Goal: Task Accomplishment & Management: Use online tool/utility

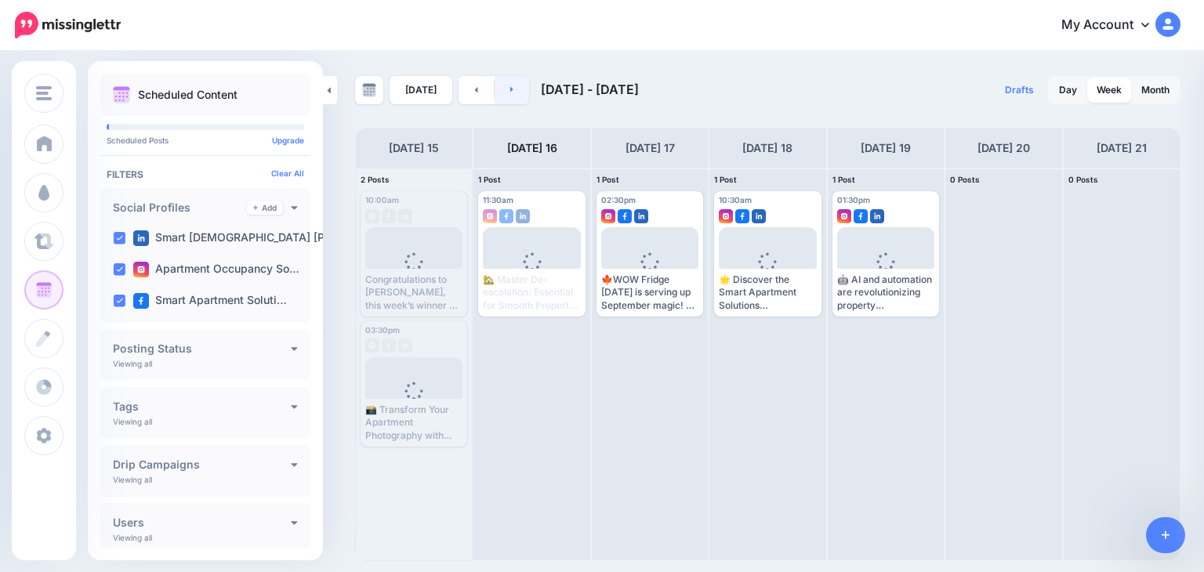
click at [510, 90] on icon at bounding box center [511, 89] width 3 height 5
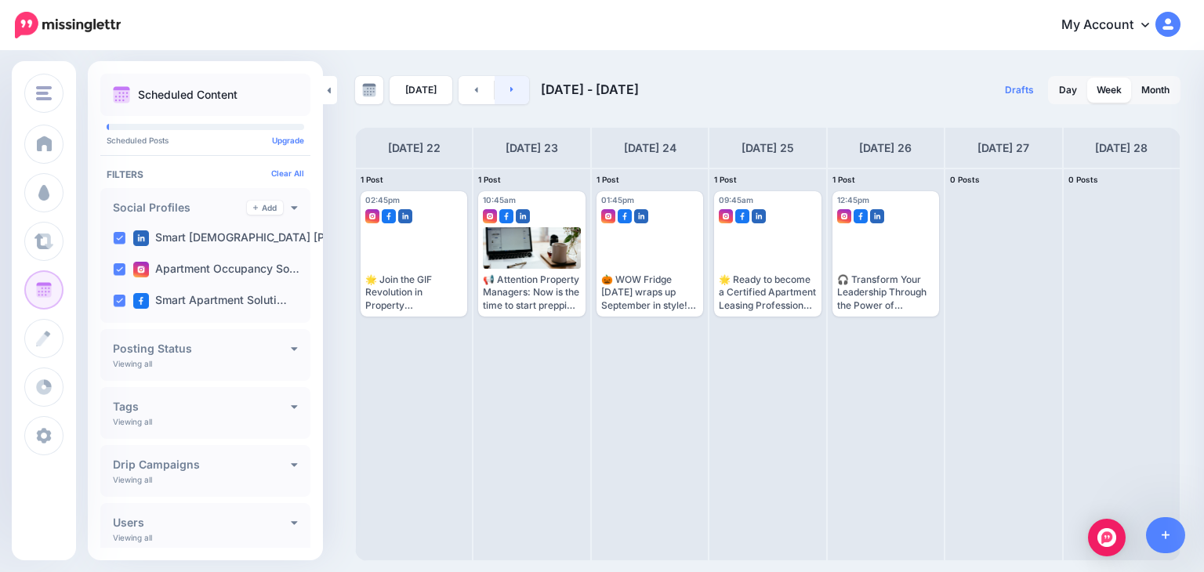
click at [510, 90] on icon at bounding box center [511, 89] width 3 height 5
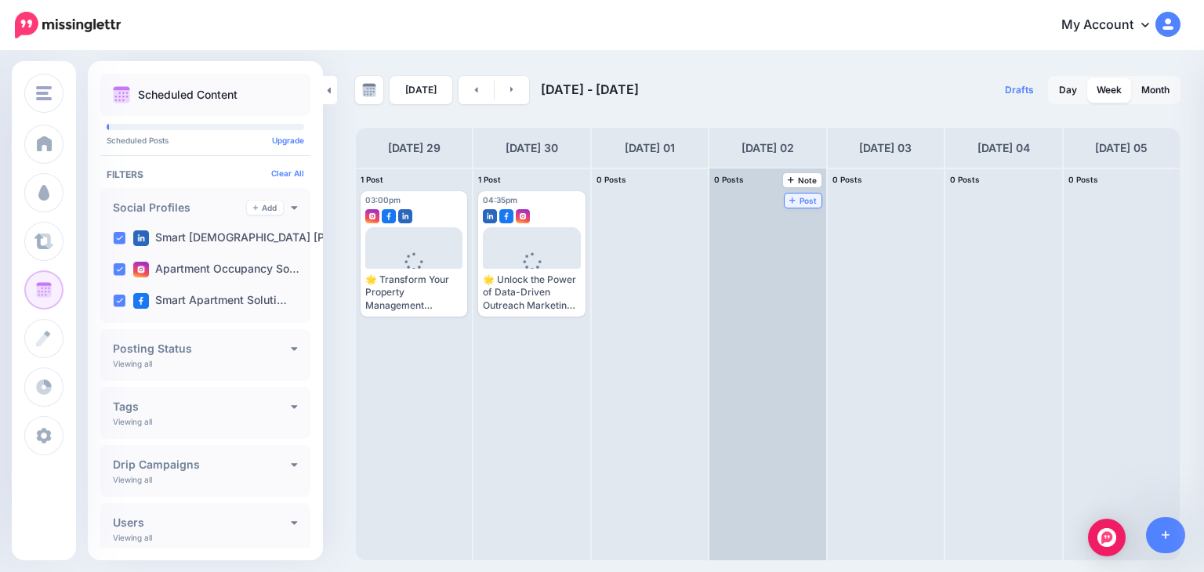
click at [789, 197] on span "Post" at bounding box center [802, 201] width 27 height 8
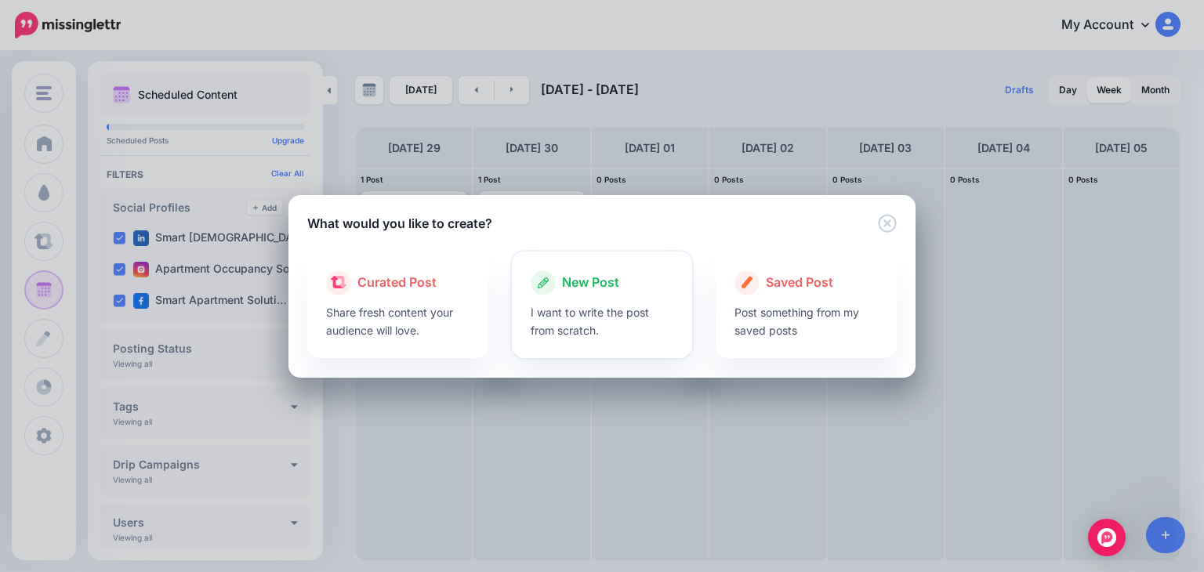
click at [594, 286] on span "New Post" at bounding box center [590, 283] width 57 height 20
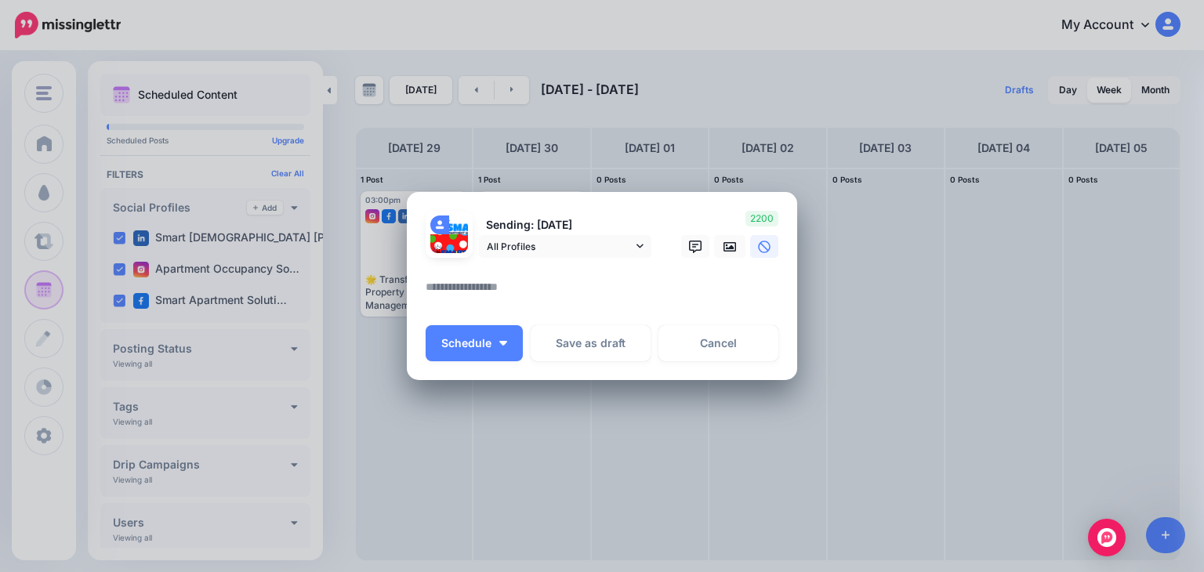
click at [548, 291] on textarea at bounding box center [606, 292] width 360 height 31
paste textarea "**********"
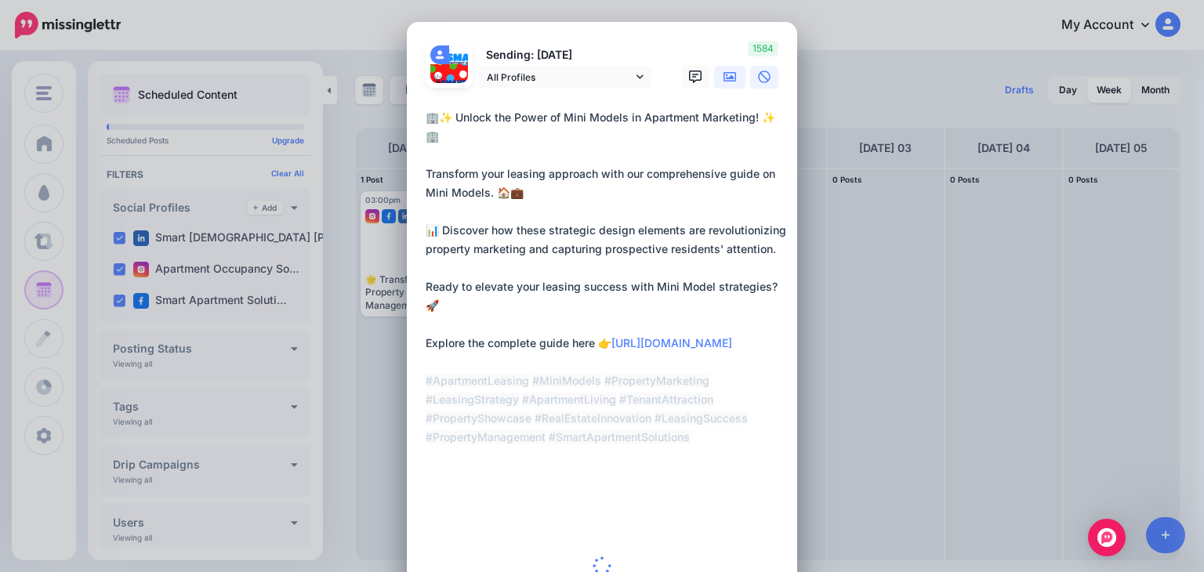
type textarea "**********"
click at [729, 79] on icon at bounding box center [729, 76] width 13 height 9
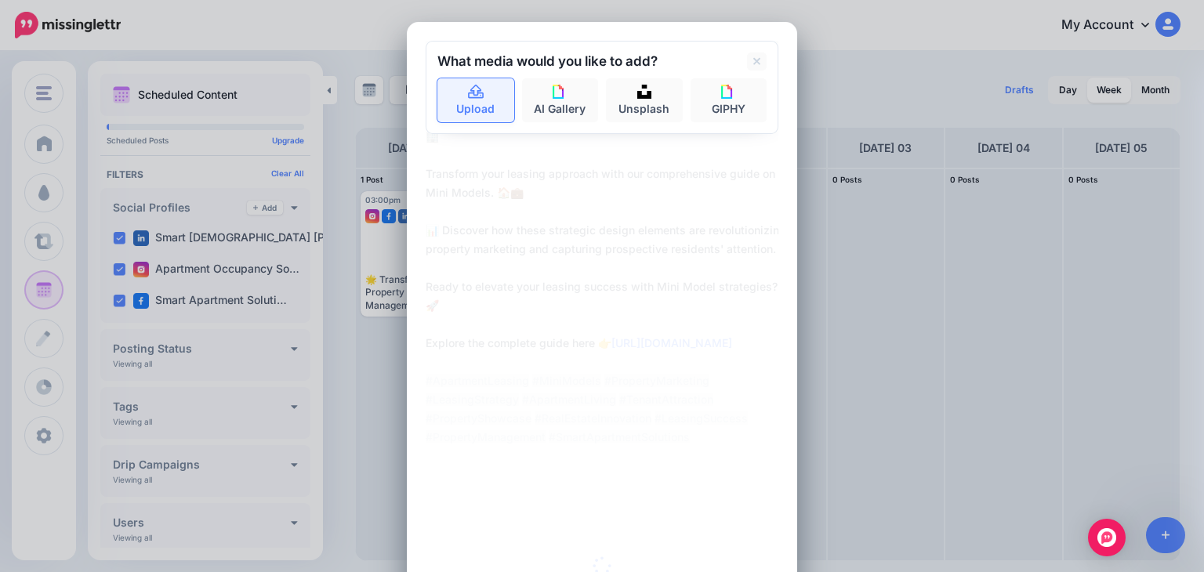
click at [484, 95] on link "Upload" at bounding box center [475, 100] width 77 height 44
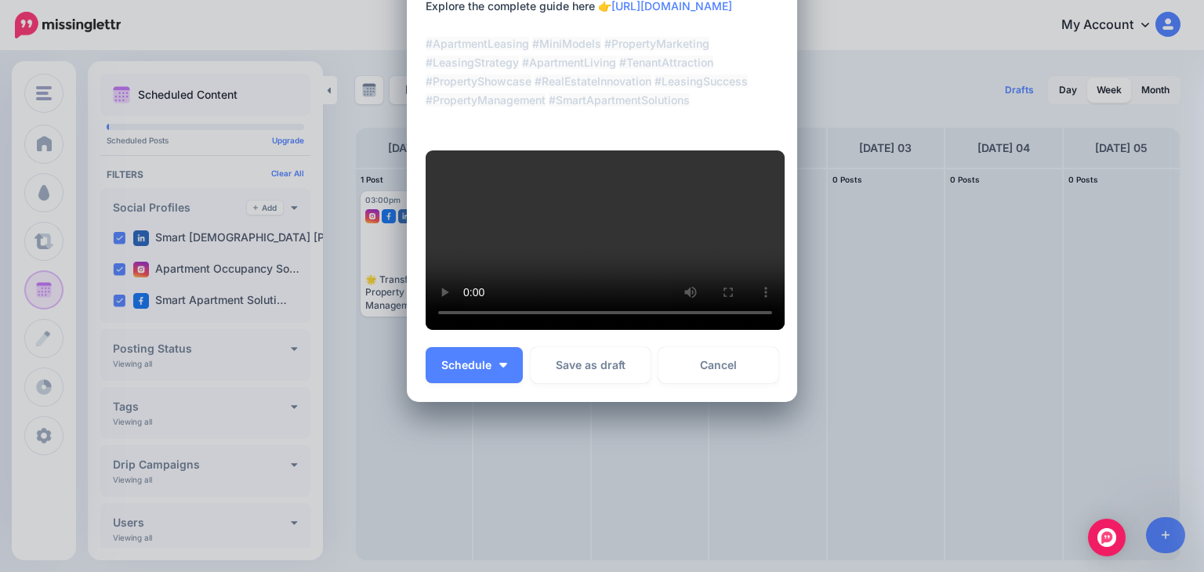
scroll to position [362, 0]
click at [453, 371] on span "Schedule" at bounding box center [466, 365] width 50 height 11
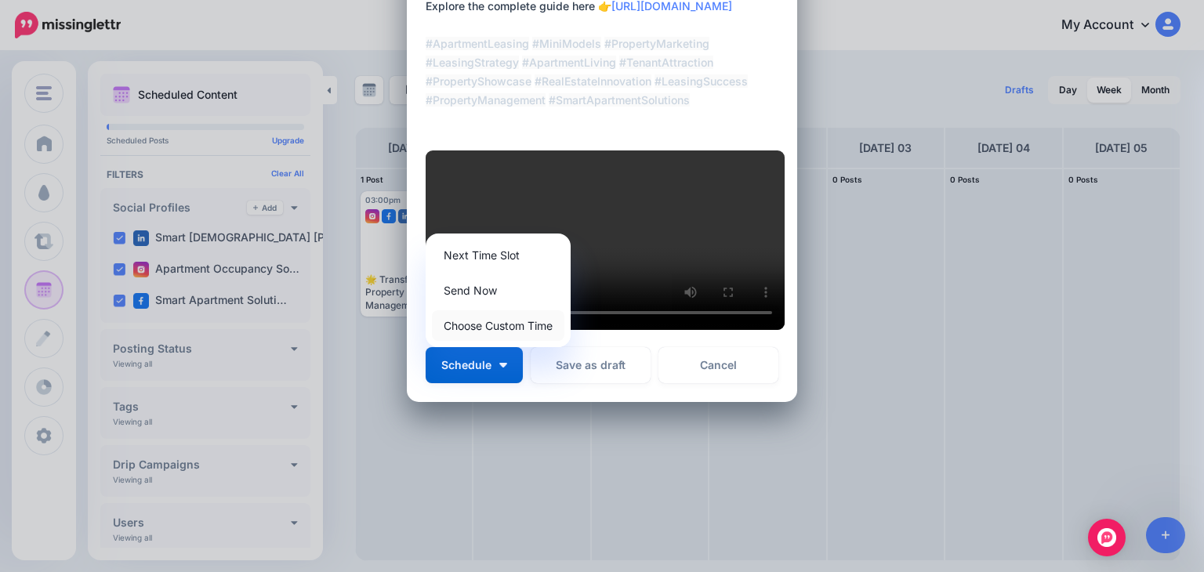
click at [491, 341] on link "Choose Custom Time" at bounding box center [498, 325] width 132 height 31
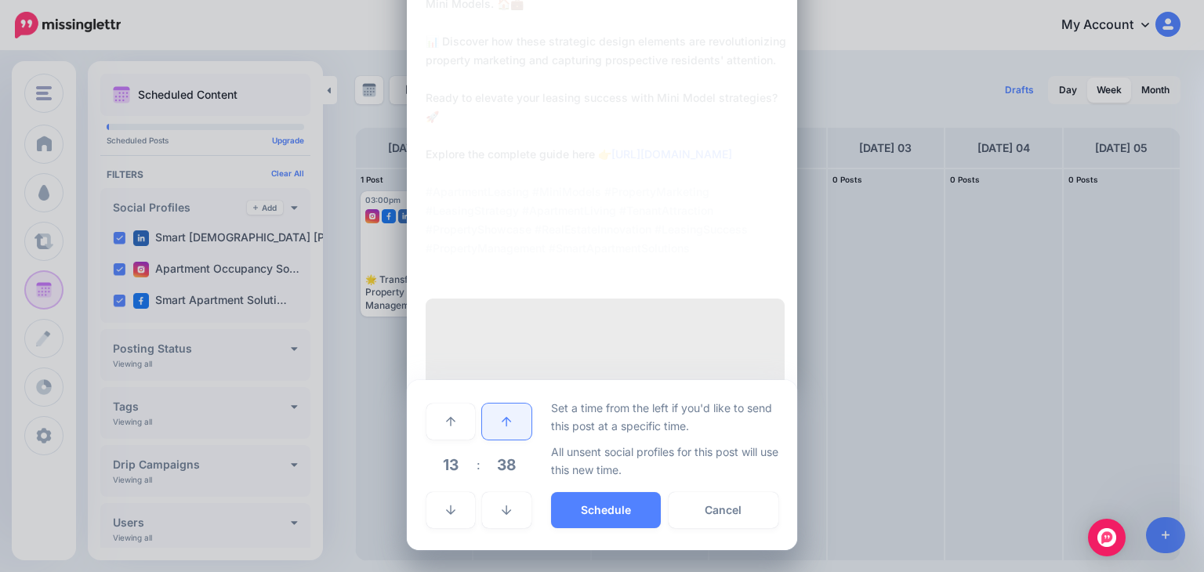
click at [497, 440] on link at bounding box center [506, 422] width 49 height 36
click at [496, 440] on link at bounding box center [506, 422] width 49 height 36
click at [496, 439] on link at bounding box center [506, 422] width 49 height 36
click at [494, 436] on link at bounding box center [506, 422] width 49 height 36
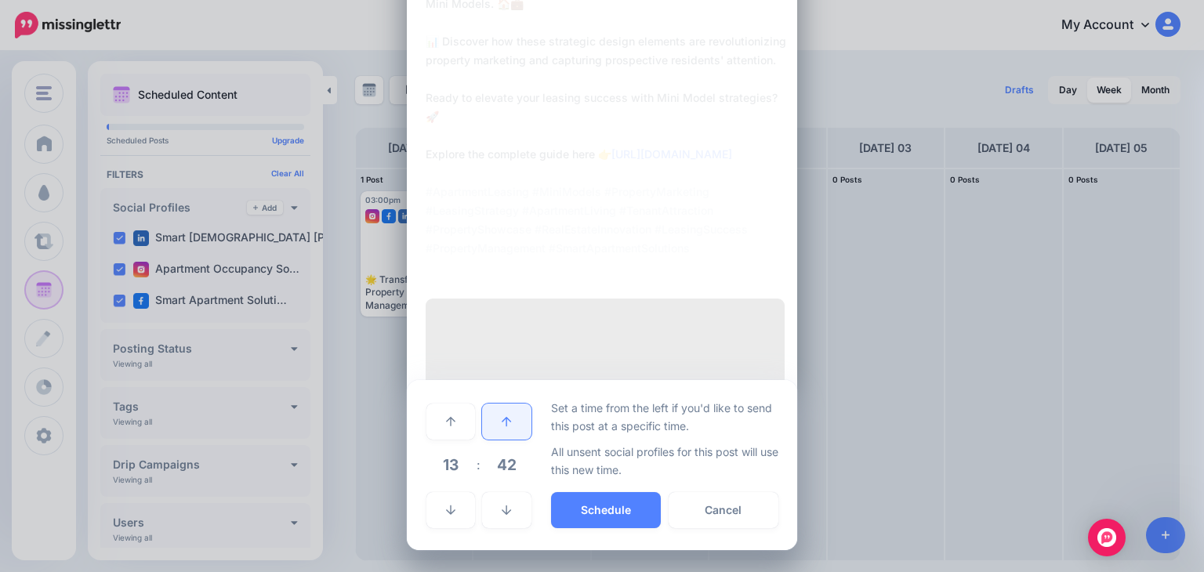
click at [494, 436] on link at bounding box center [506, 422] width 49 height 36
click at [494, 434] on link at bounding box center [506, 422] width 49 height 36
click at [493, 432] on link at bounding box center [506, 422] width 49 height 36
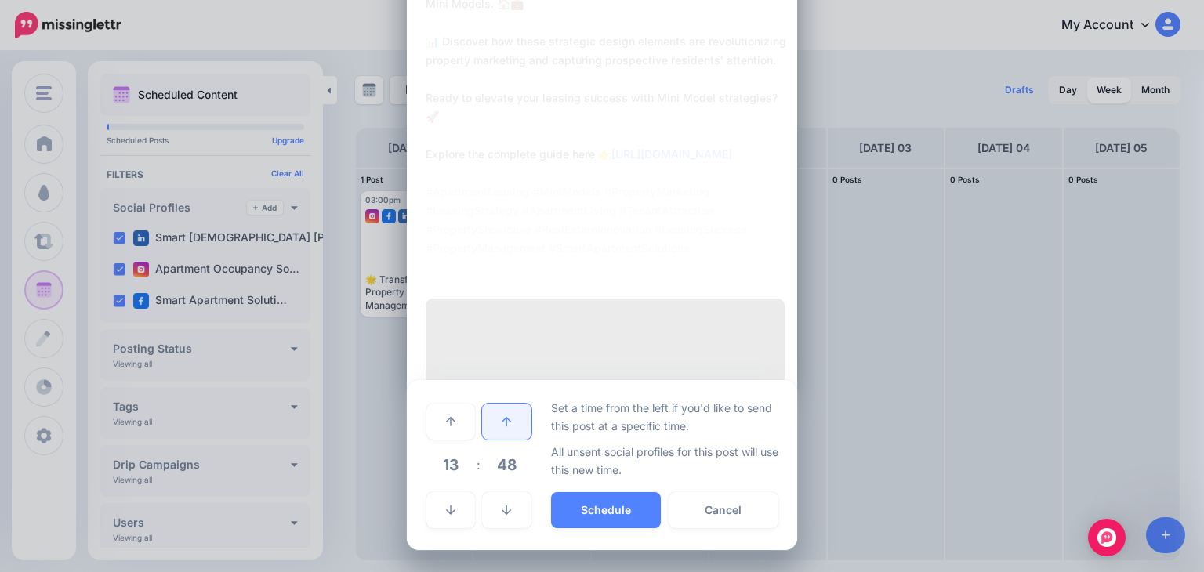
click at [492, 430] on link at bounding box center [506, 422] width 49 height 36
click at [492, 429] on link at bounding box center [506, 422] width 49 height 36
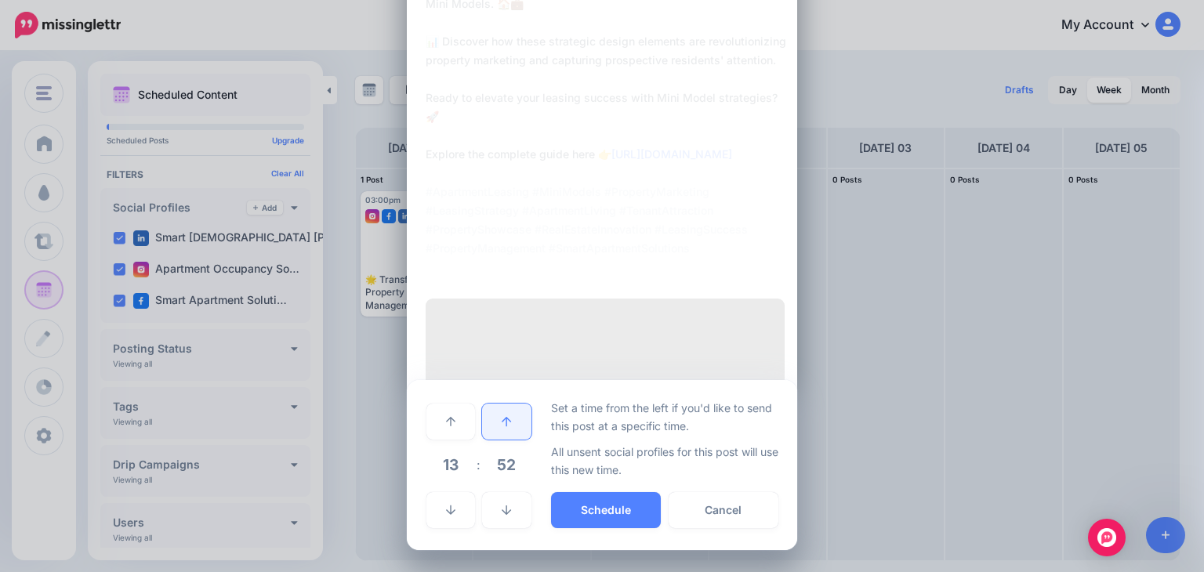
click at [492, 429] on link at bounding box center [506, 422] width 49 height 36
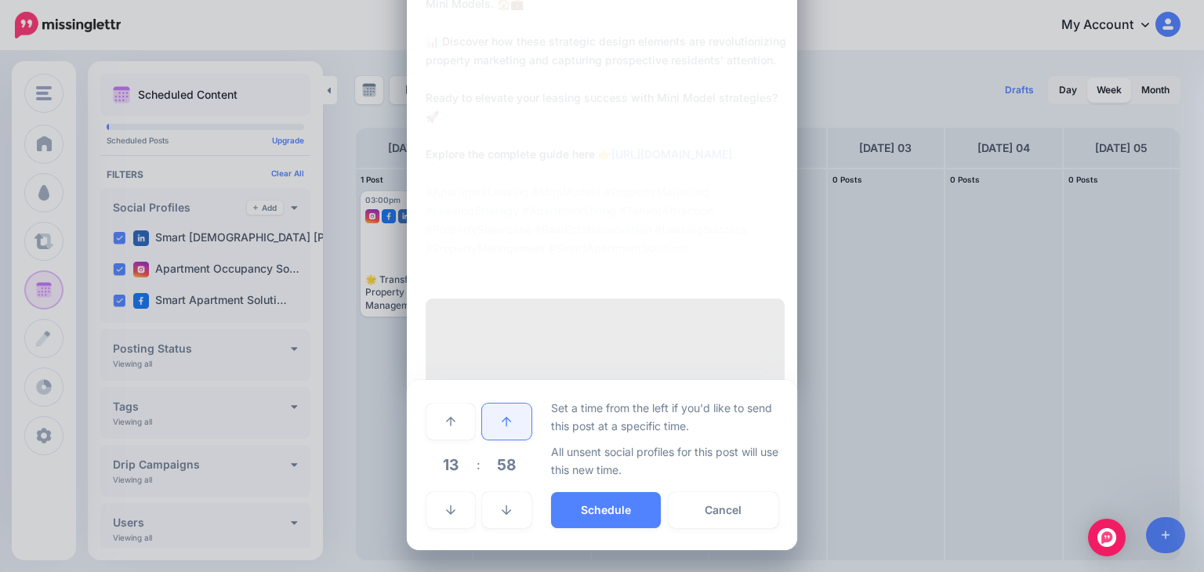
click at [492, 429] on link at bounding box center [506, 422] width 49 height 36
click at [451, 523] on link at bounding box center [450, 510] width 49 height 36
click at [451, 521] on link at bounding box center [450, 510] width 49 height 36
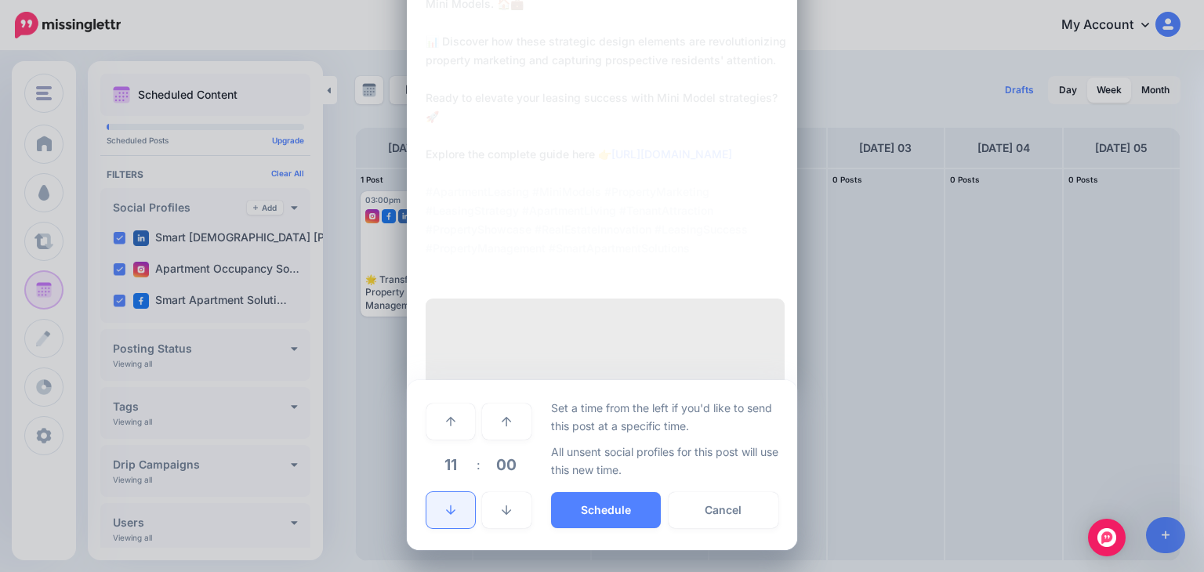
click at [451, 521] on link at bounding box center [450, 510] width 49 height 36
click at [609, 511] on button "Schedule" at bounding box center [606, 510] width 110 height 36
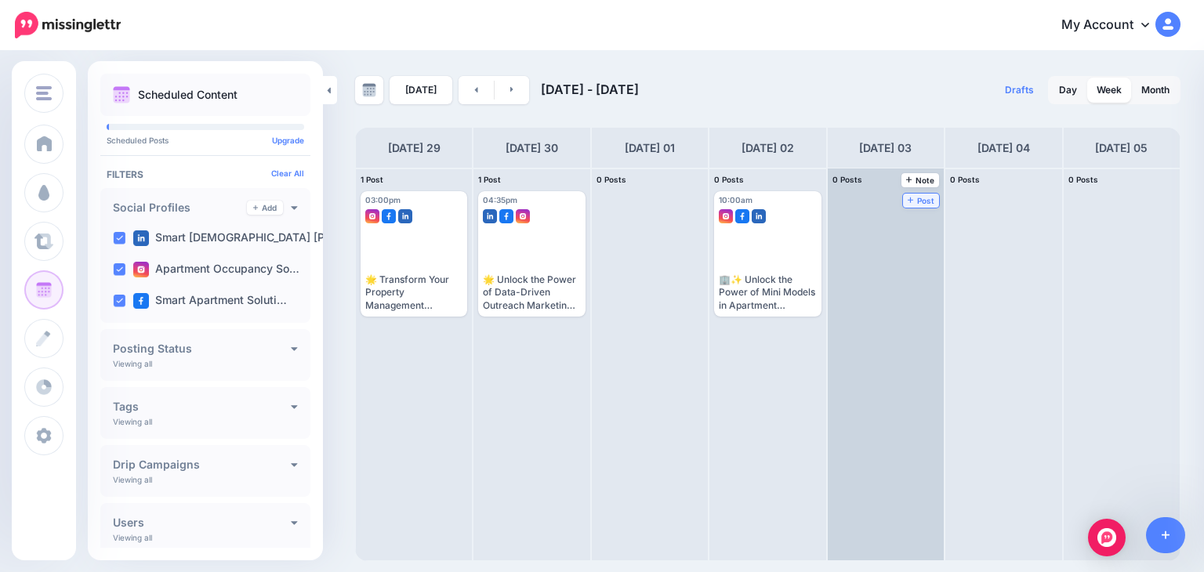
click at [907, 197] on span "Post" at bounding box center [920, 201] width 27 height 8
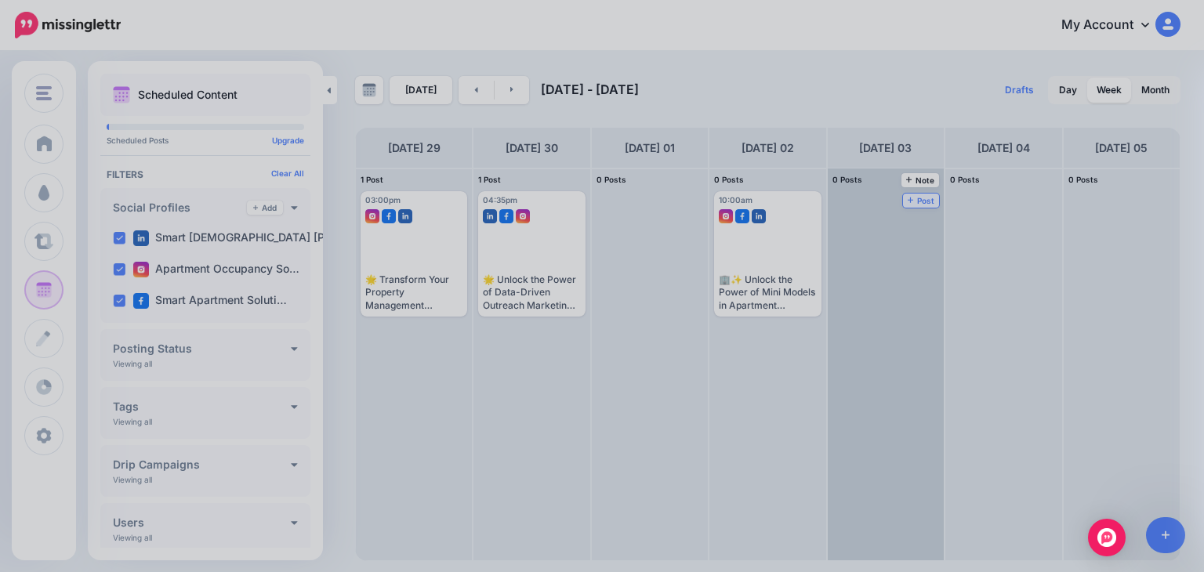
scroll to position [0, 0]
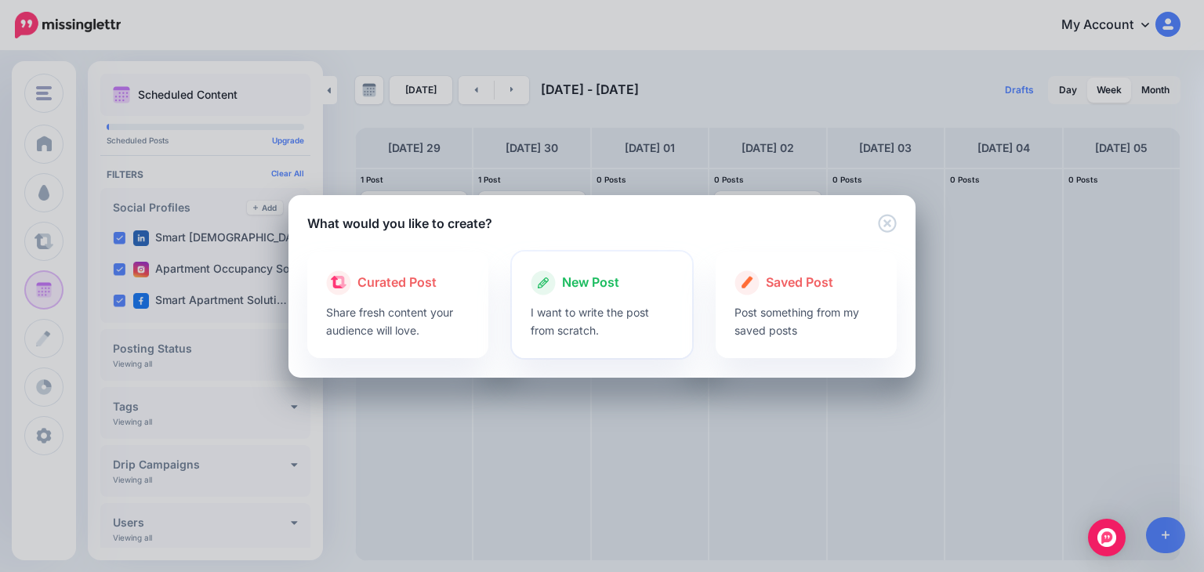
click at [599, 292] on span "New Post" at bounding box center [590, 283] width 57 height 20
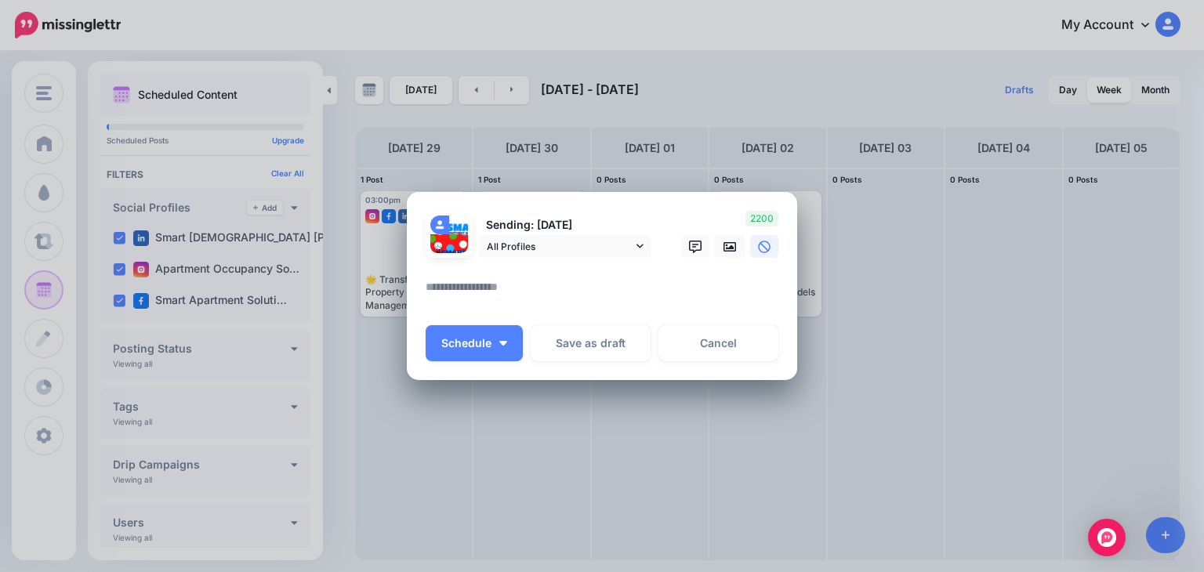
click at [505, 292] on textarea at bounding box center [606, 292] width 360 height 31
paste textarea "**********"
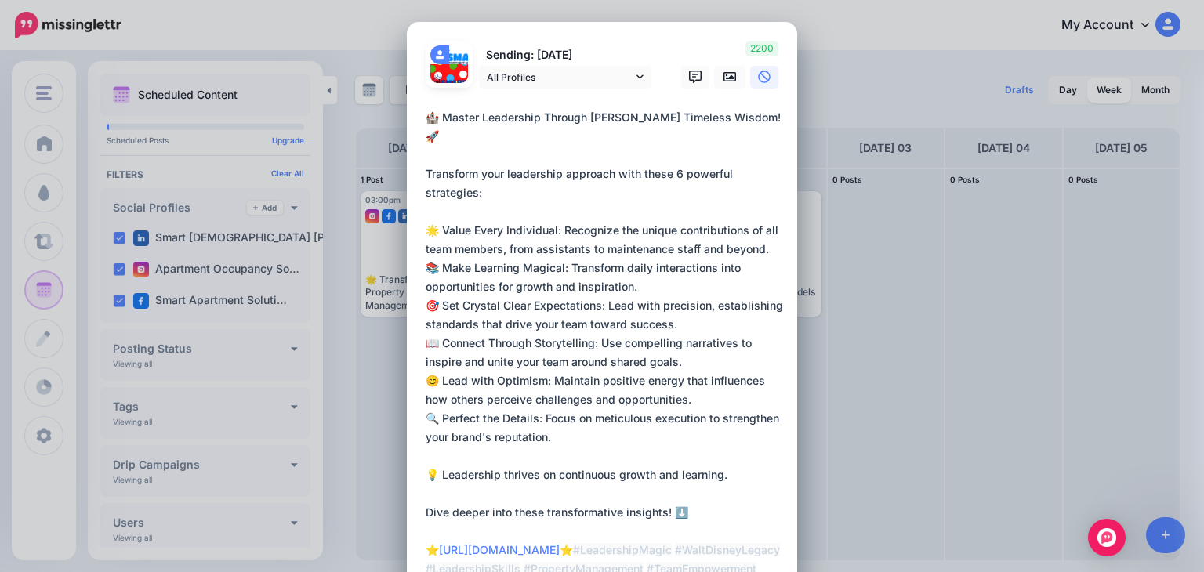
scroll to position [78, 0]
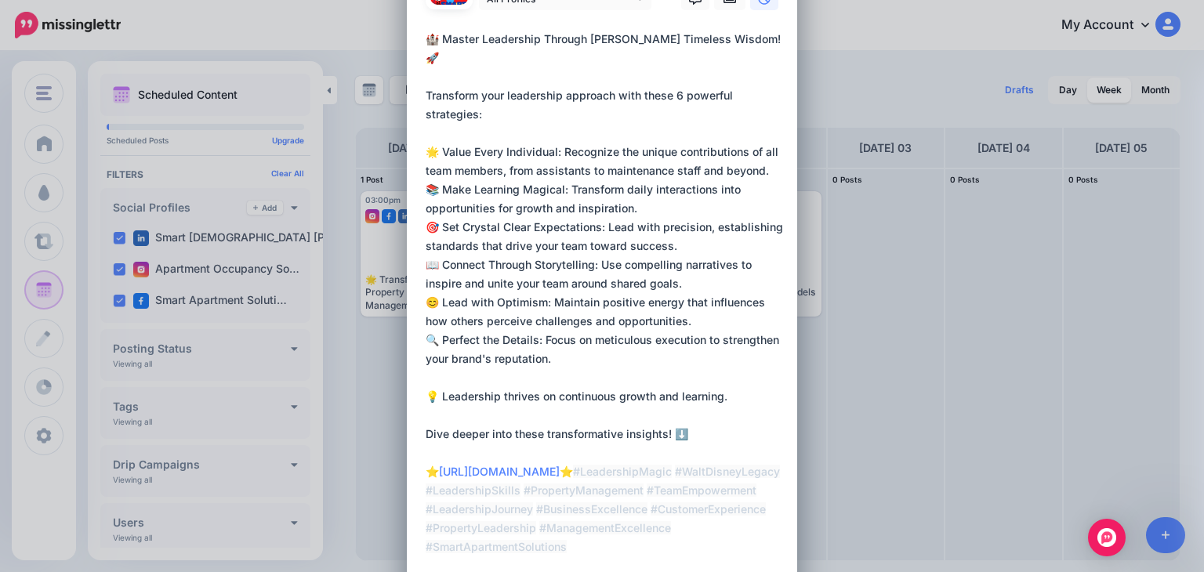
type textarea "**********"
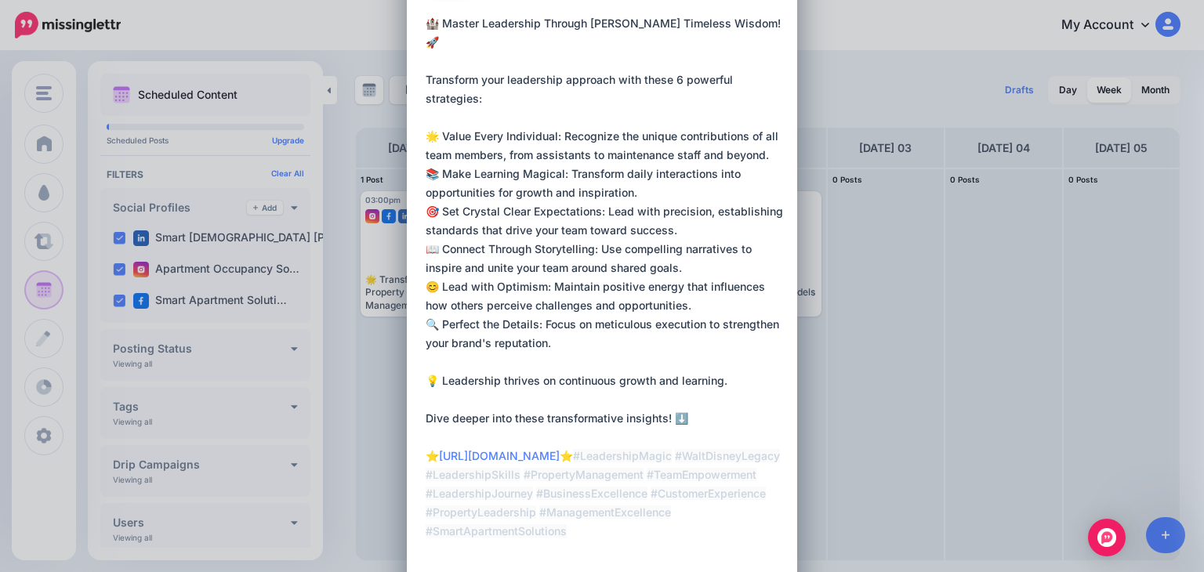
scroll to position [0, 0]
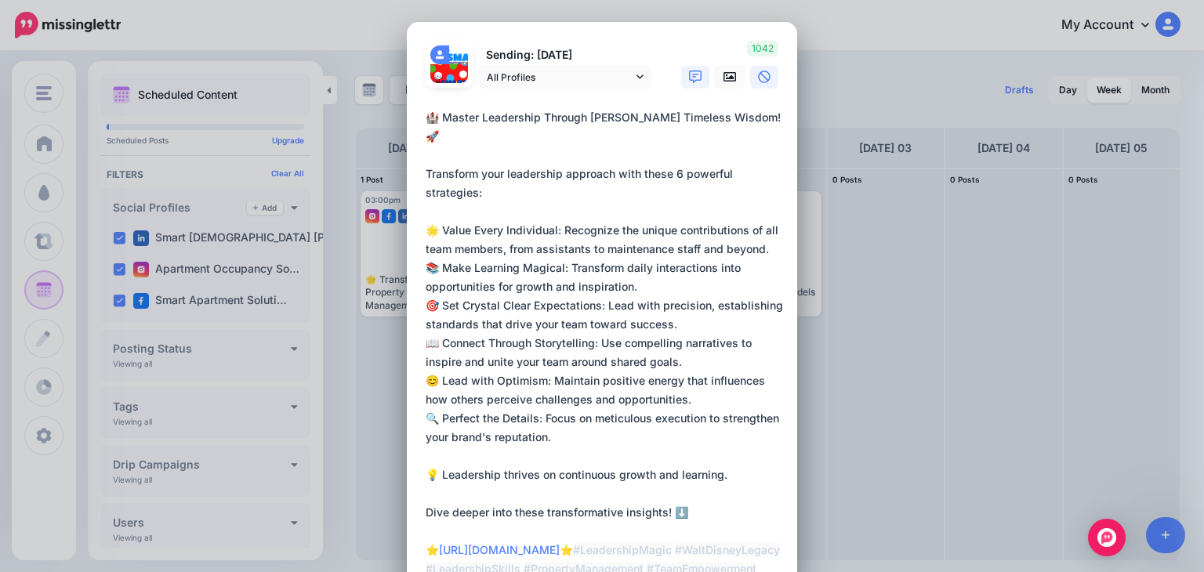
click at [689, 74] on icon at bounding box center [695, 77] width 13 height 13
click at [715, 74] on link at bounding box center [729, 77] width 31 height 23
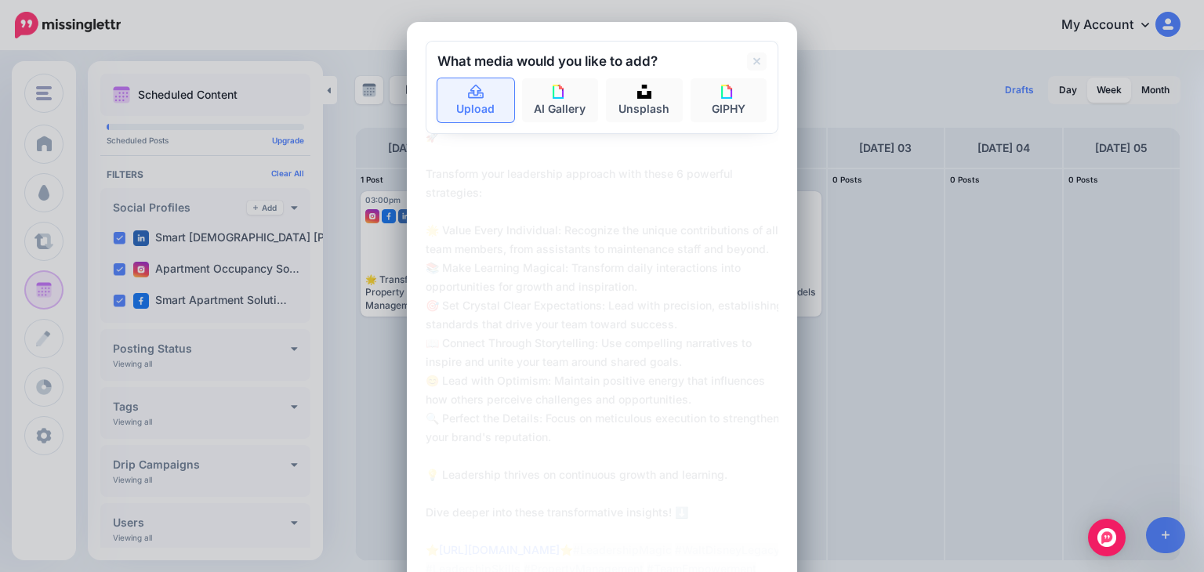
click at [476, 92] on icon at bounding box center [476, 92] width 16 height 14
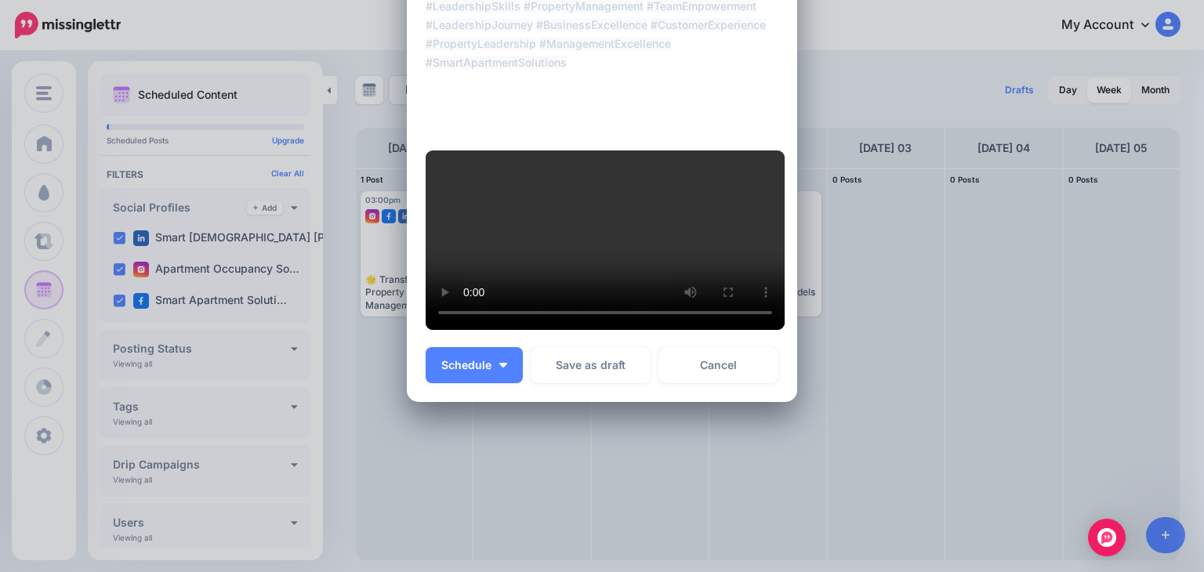
scroll to position [610, 0]
click at [465, 371] on span "Schedule" at bounding box center [466, 365] width 50 height 11
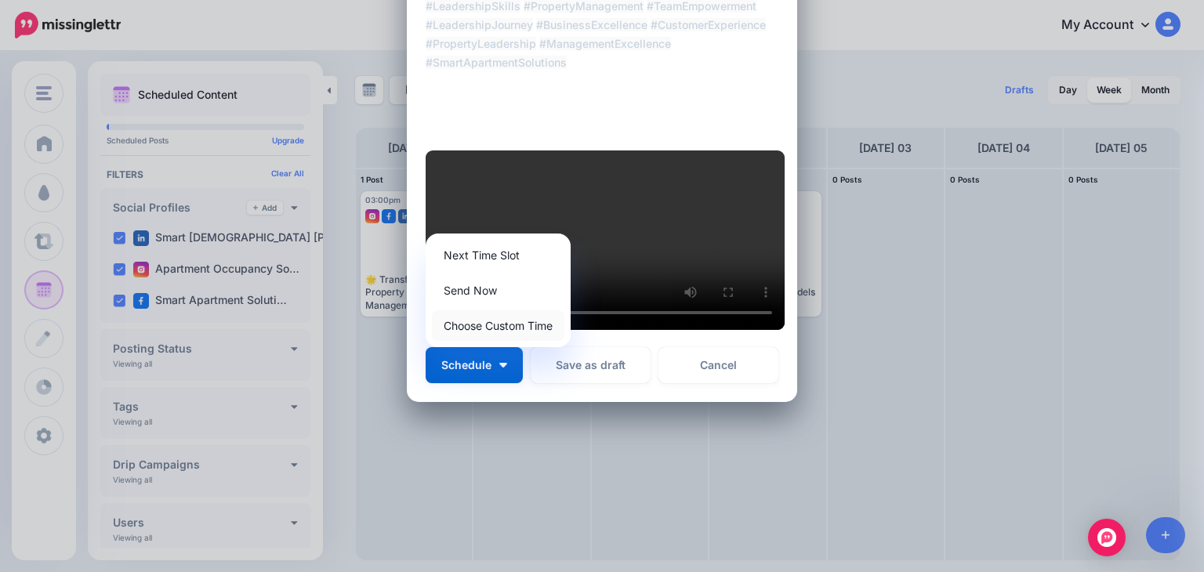
click at [467, 341] on link "Choose Custom Time" at bounding box center [498, 325] width 132 height 31
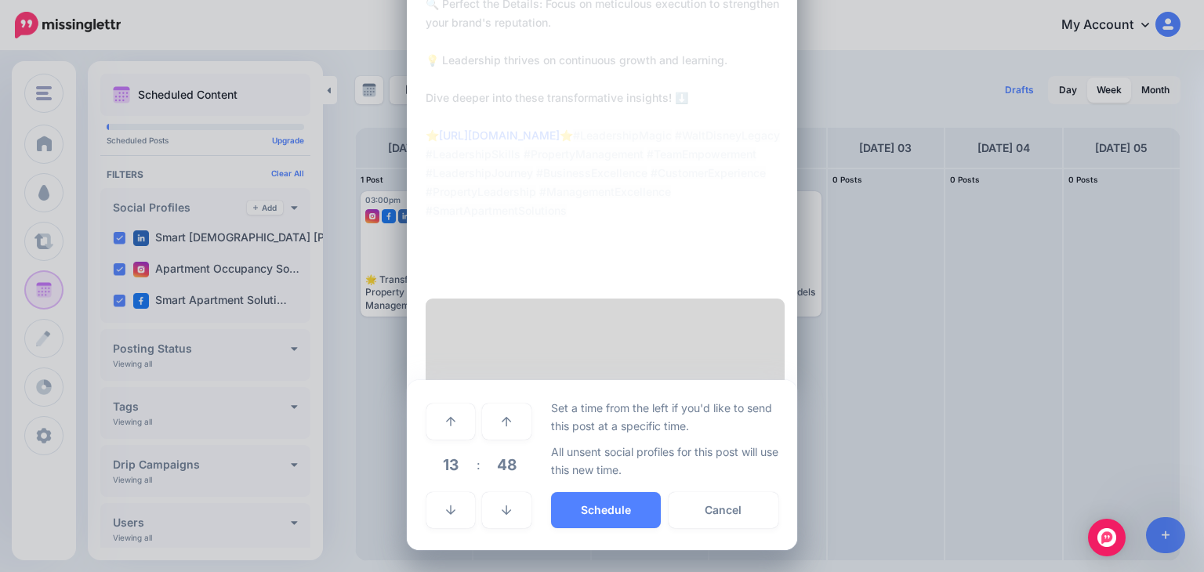
scroll to position [592, 0]
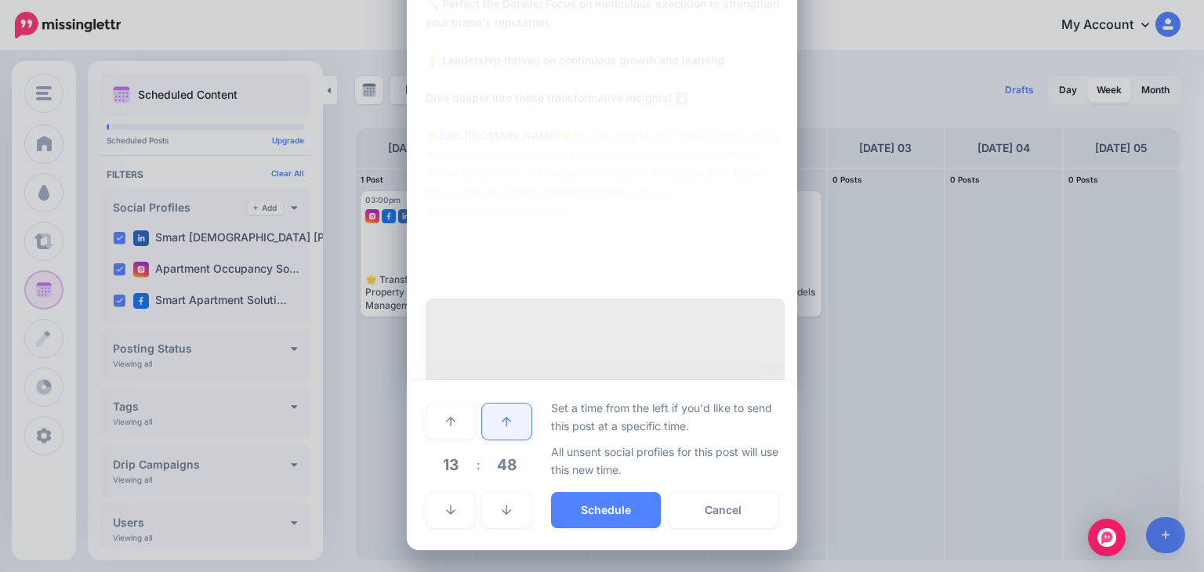
click at [502, 419] on icon at bounding box center [506, 421] width 9 height 11
click at [502, 418] on icon at bounding box center [506, 421] width 9 height 11
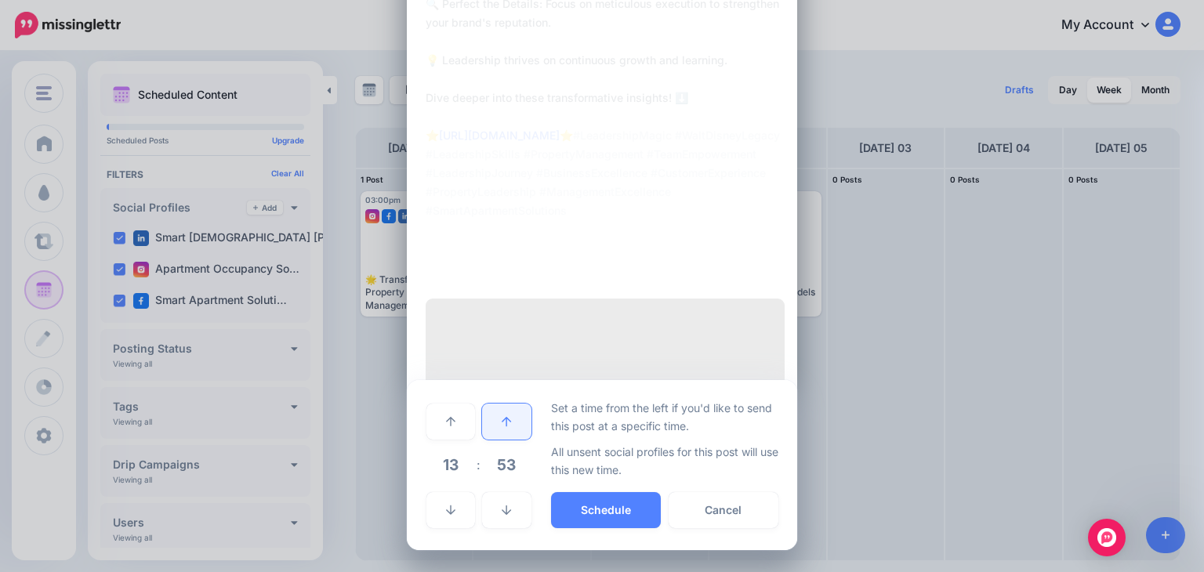
click at [502, 418] on icon at bounding box center [506, 421] width 9 height 11
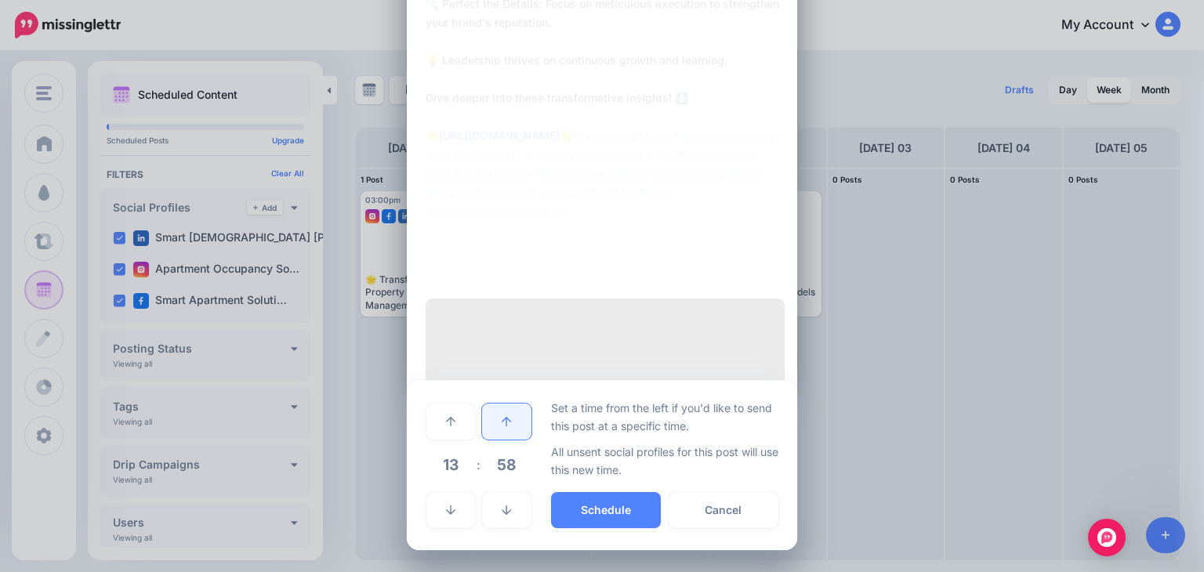
click at [502, 418] on icon at bounding box center [506, 421] width 9 height 11
click at [437, 508] on link at bounding box center [450, 510] width 49 height 36
click at [446, 416] on icon at bounding box center [450, 421] width 9 height 11
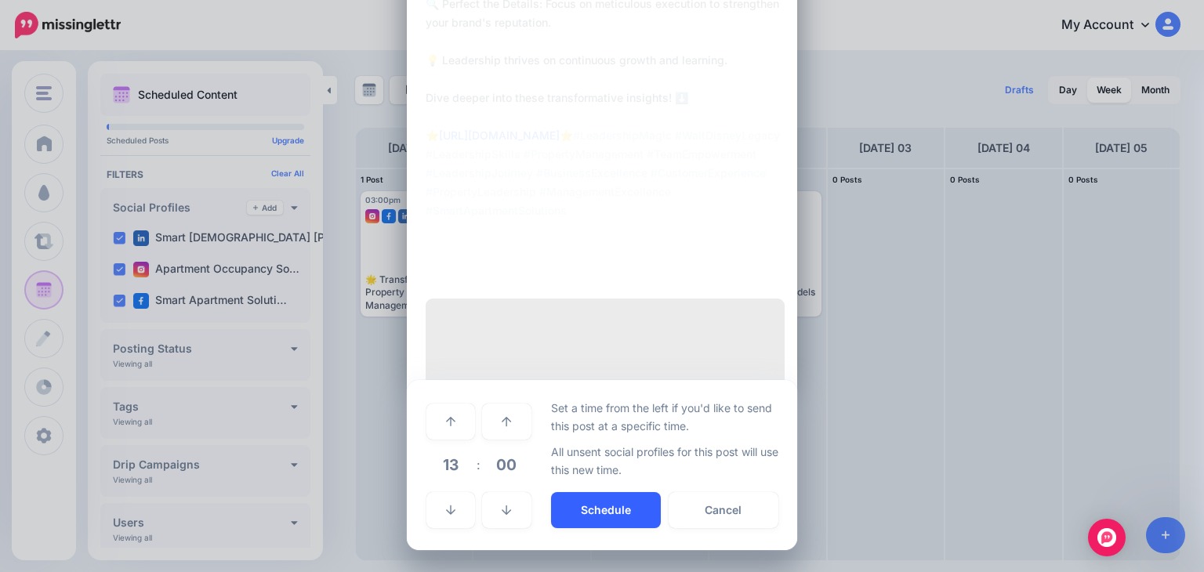
click at [609, 510] on button "Schedule" at bounding box center [606, 510] width 110 height 36
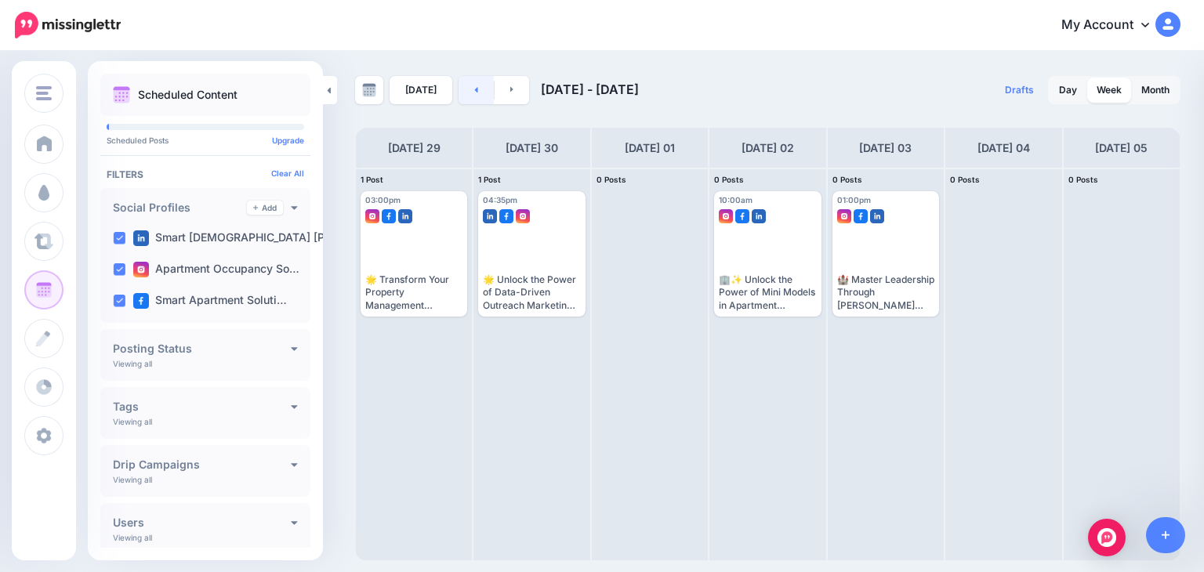
click at [476, 91] on link at bounding box center [475, 90] width 35 height 28
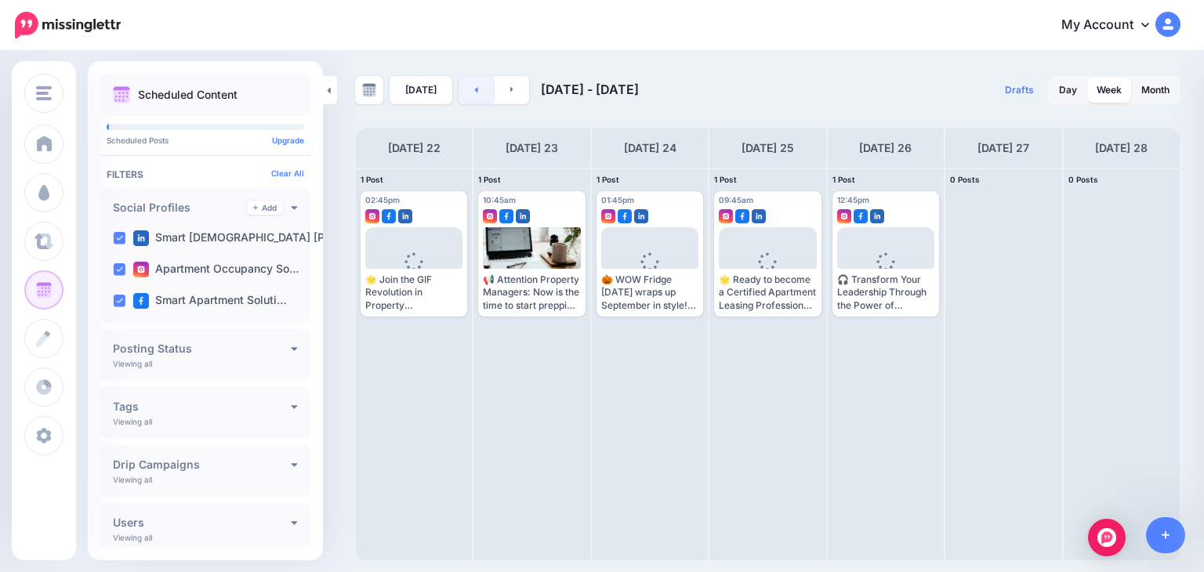
click at [476, 91] on link at bounding box center [475, 90] width 35 height 28
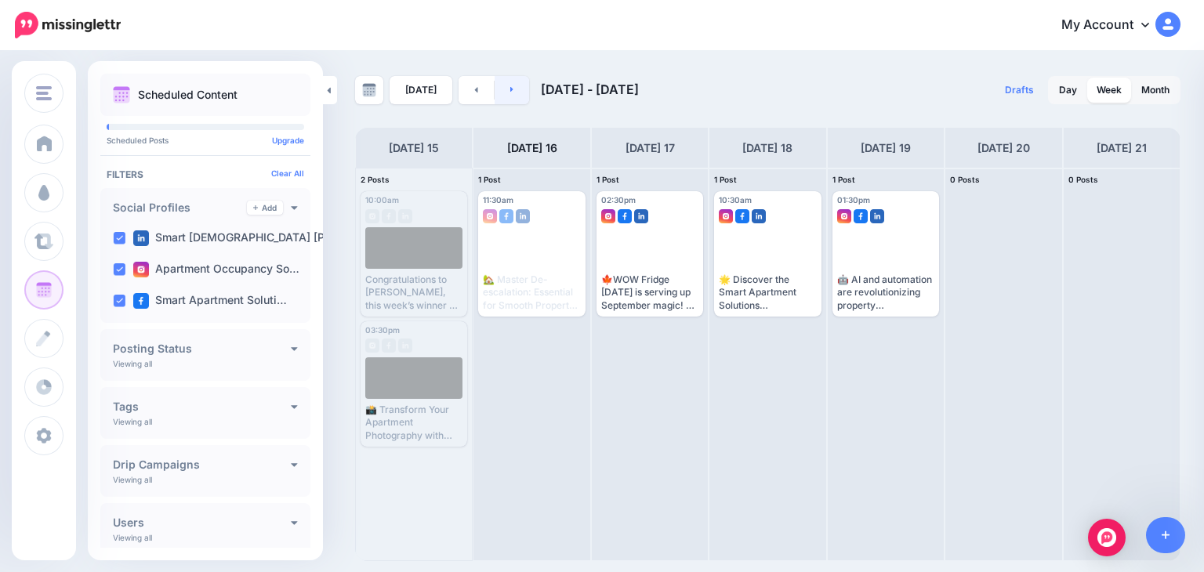
click at [510, 90] on icon at bounding box center [511, 89] width 3 height 5
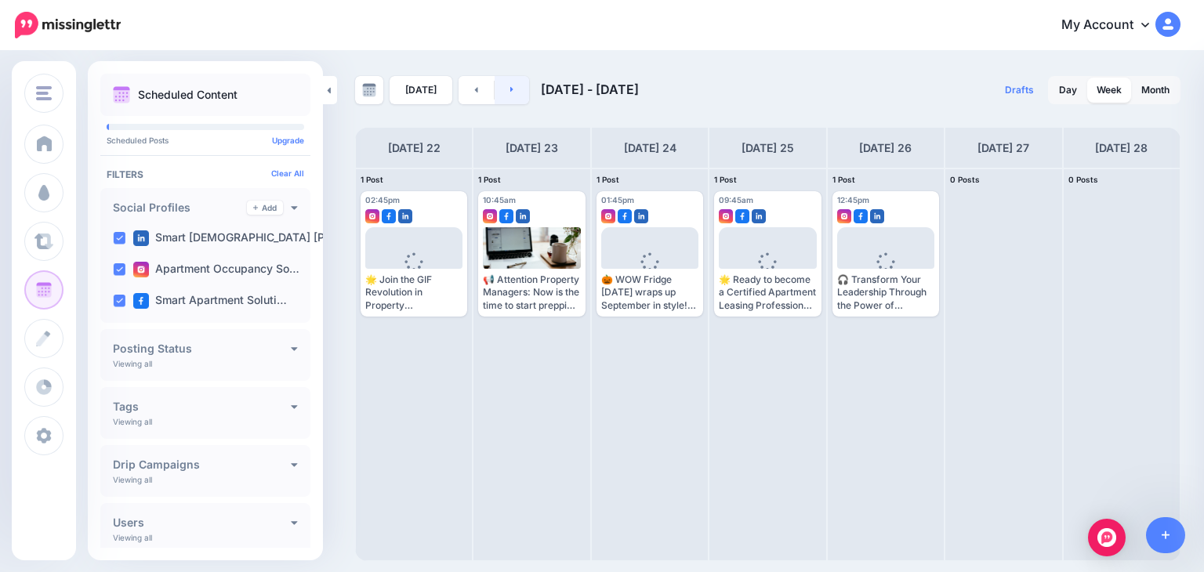
click at [510, 90] on icon at bounding box center [511, 89] width 3 height 5
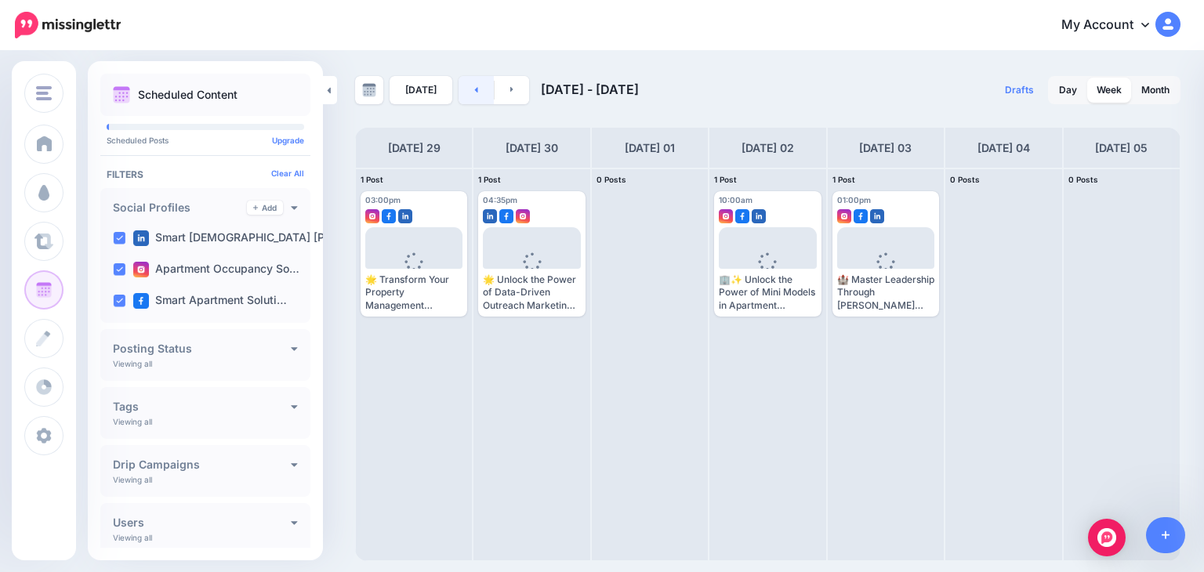
click at [467, 94] on link at bounding box center [475, 90] width 35 height 28
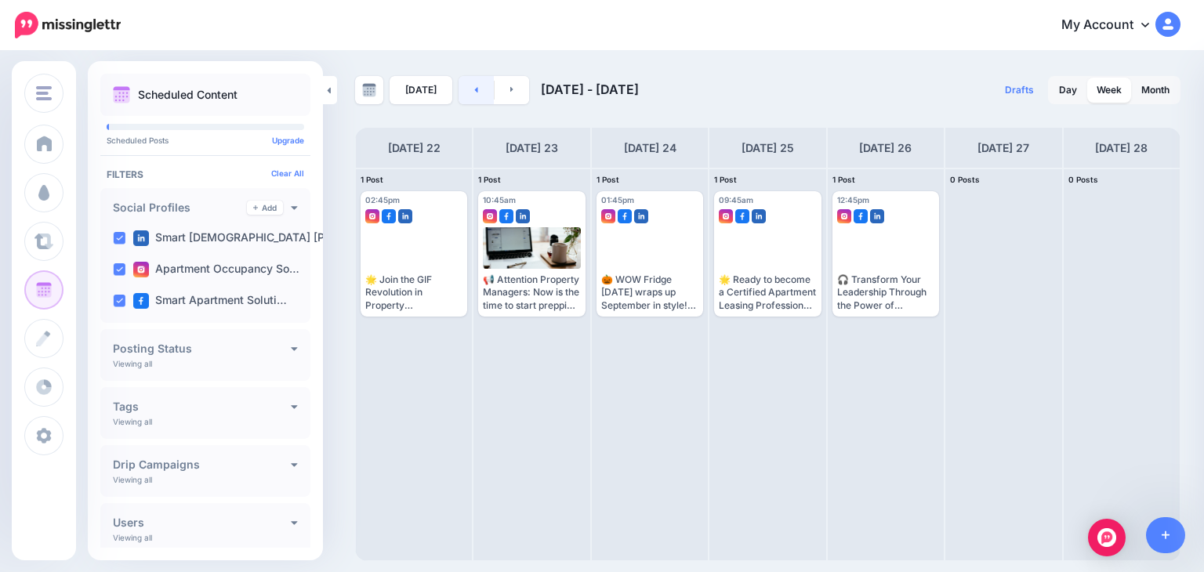
click at [467, 94] on link at bounding box center [475, 90] width 35 height 28
